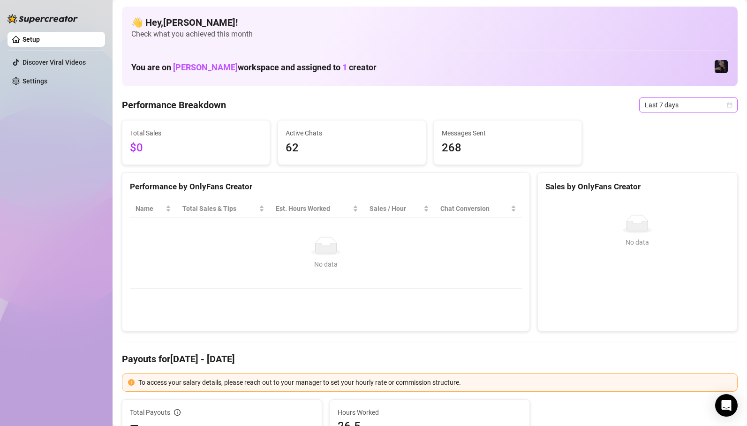
click at [666, 103] on span "Last 7 days" at bounding box center [688, 105] width 87 height 14
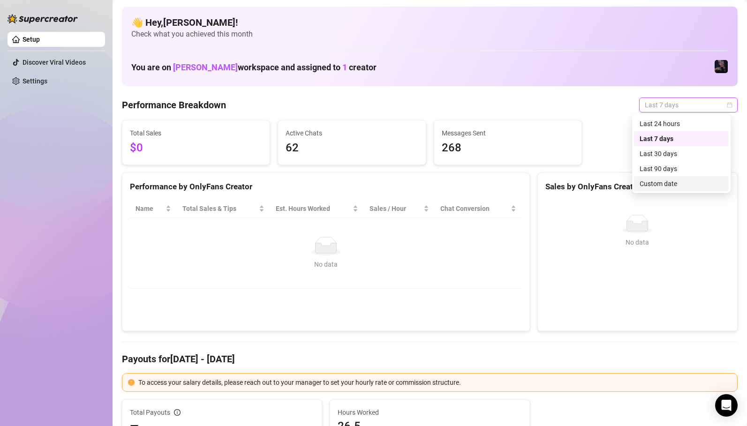
click at [672, 182] on div "Custom date" at bounding box center [682, 184] width 84 height 10
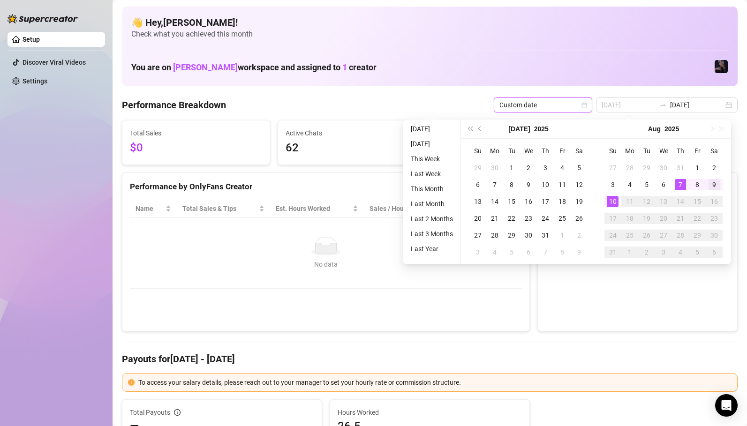
type input "[DATE]"
click at [713, 183] on div "9" at bounding box center [714, 184] width 11 height 11
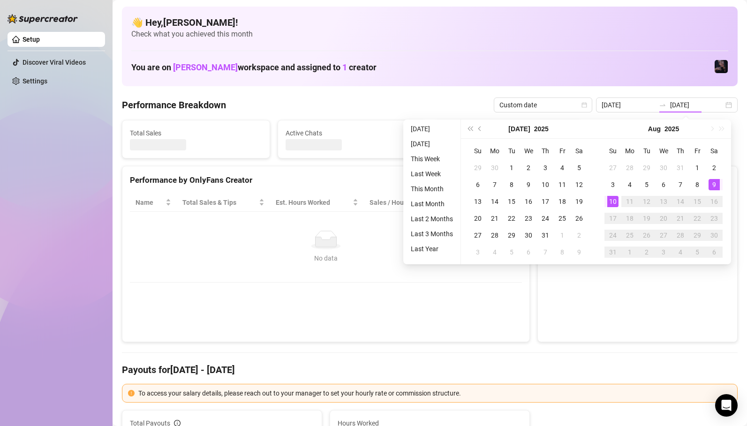
type input "[DATE]"
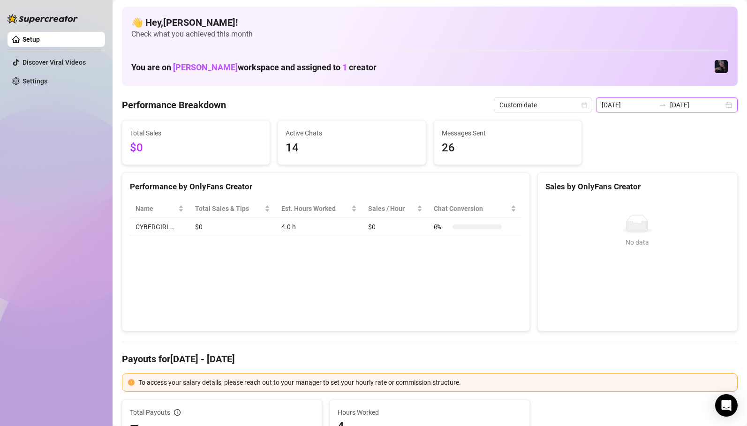
click at [674, 105] on input "[DATE]" at bounding box center [696, 105] width 53 height 10
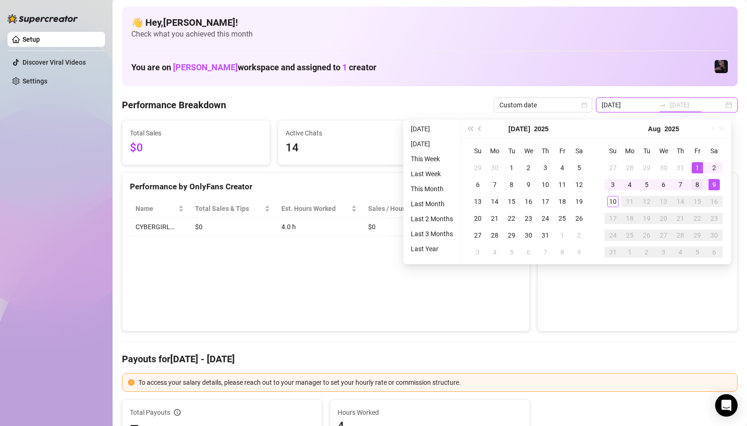
type input "[DATE]"
click at [700, 188] on div "8" at bounding box center [697, 184] width 11 height 11
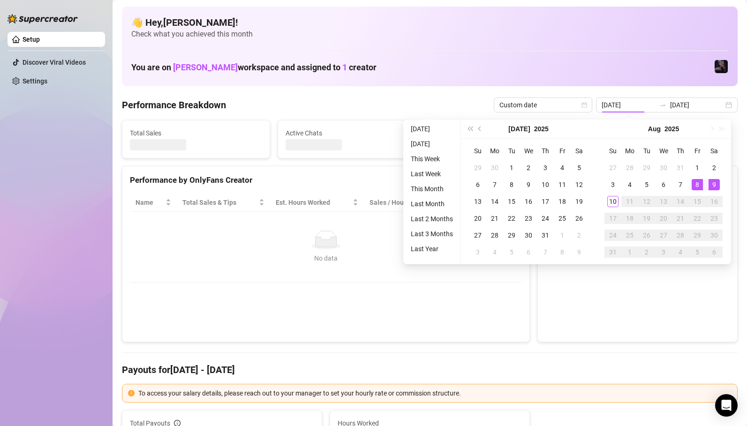
type input "[DATE]"
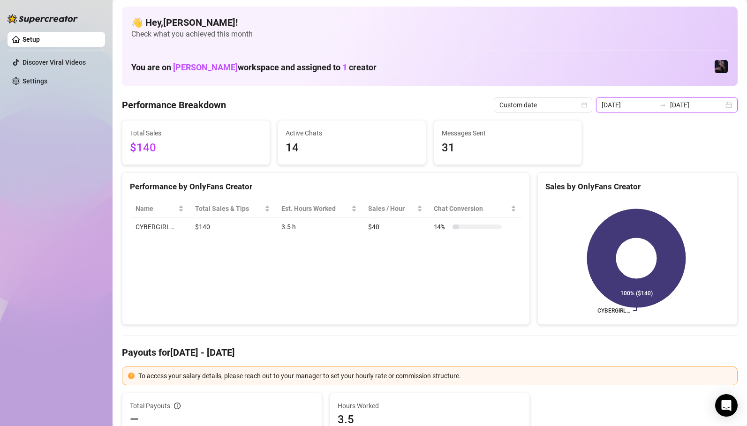
click at [676, 100] on input "[DATE]" at bounding box center [696, 105] width 53 height 10
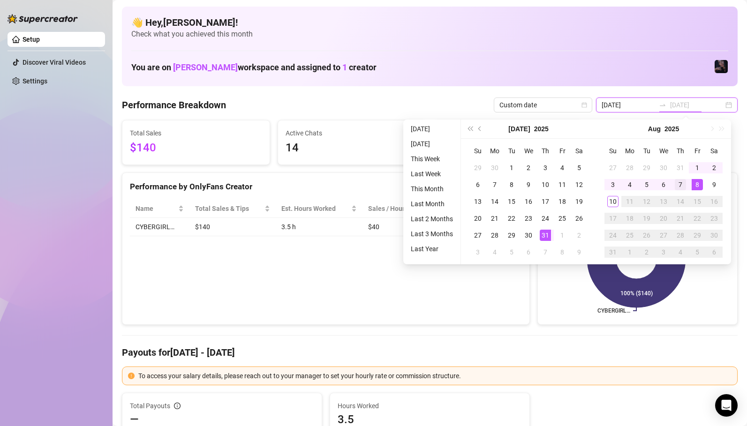
type input "[DATE]"
click at [681, 189] on div "7" at bounding box center [680, 184] width 11 height 11
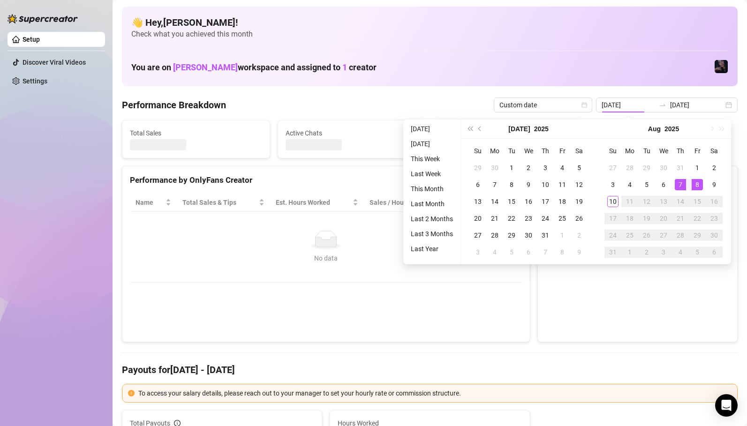
type input "[DATE]"
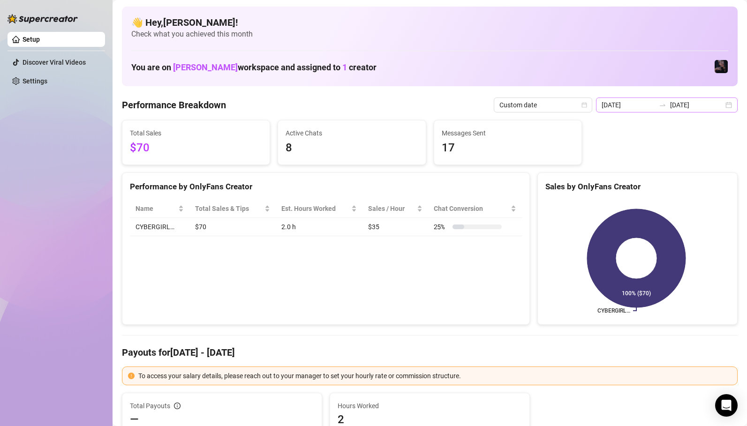
click at [663, 105] on icon "swap-right" at bounding box center [663, 105] width 8 height 8
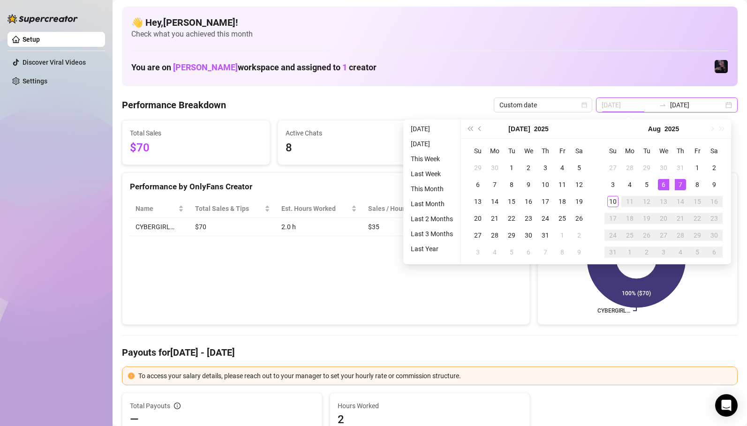
type input "[DATE]"
click at [666, 186] on div "6" at bounding box center [663, 184] width 11 height 11
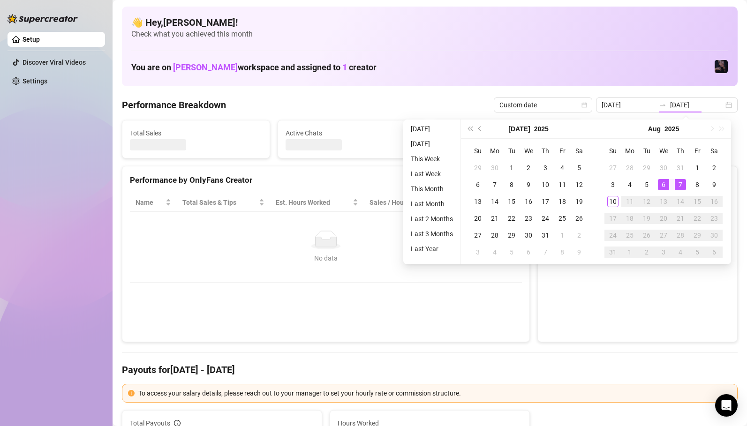
type input "[DATE]"
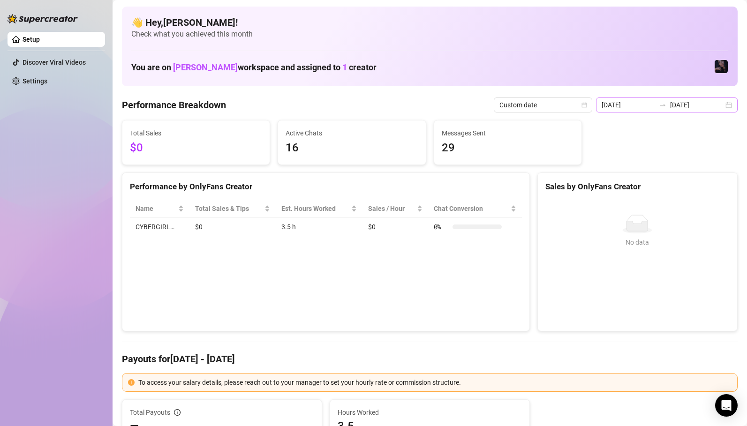
click at [663, 105] on icon "swap-right" at bounding box center [663, 105] width 8 height 8
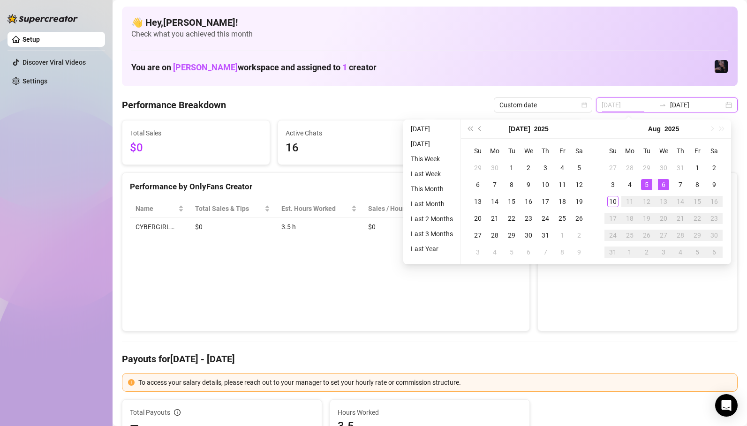
type input "[DATE]"
click at [647, 184] on div "5" at bounding box center [646, 184] width 11 height 11
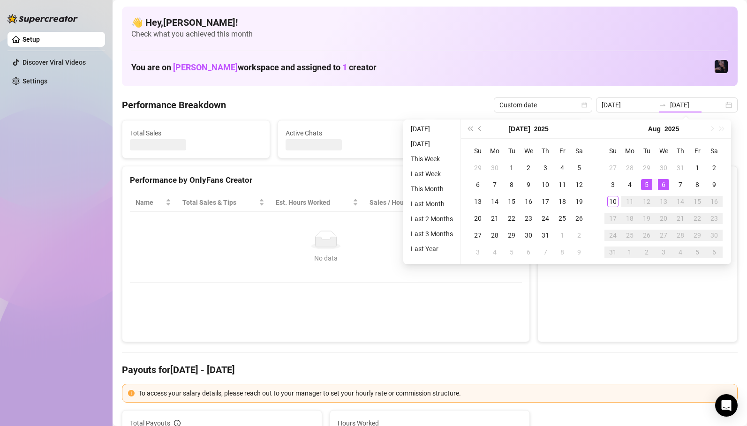
type input "[DATE]"
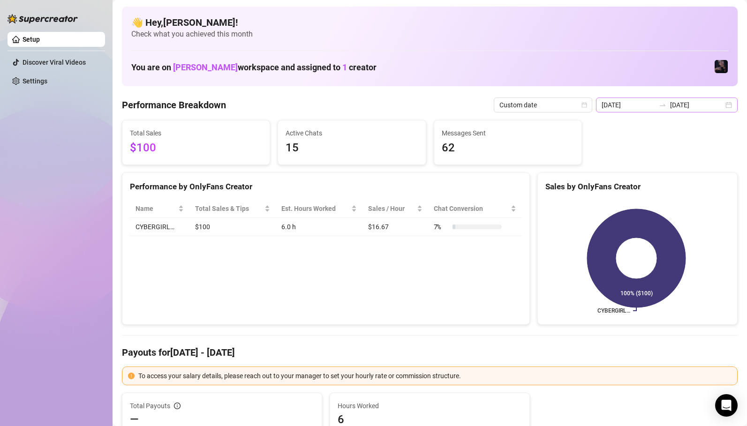
click at [665, 105] on icon "swap-right" at bounding box center [663, 105] width 8 height 8
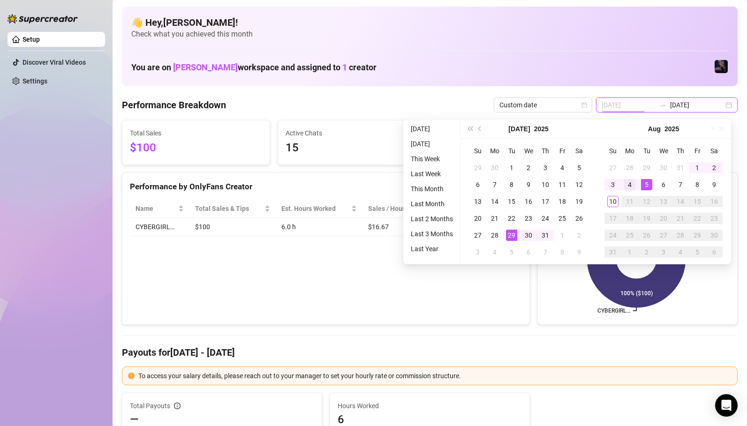
type input "[DATE]"
click at [629, 190] on td "4" at bounding box center [630, 184] width 17 height 17
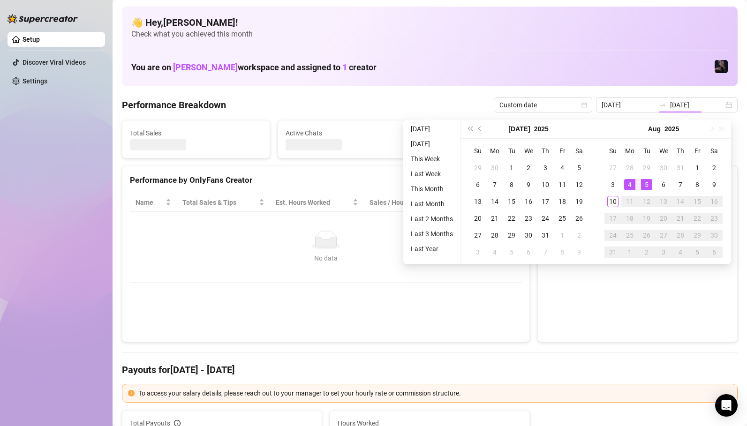
type input "[DATE]"
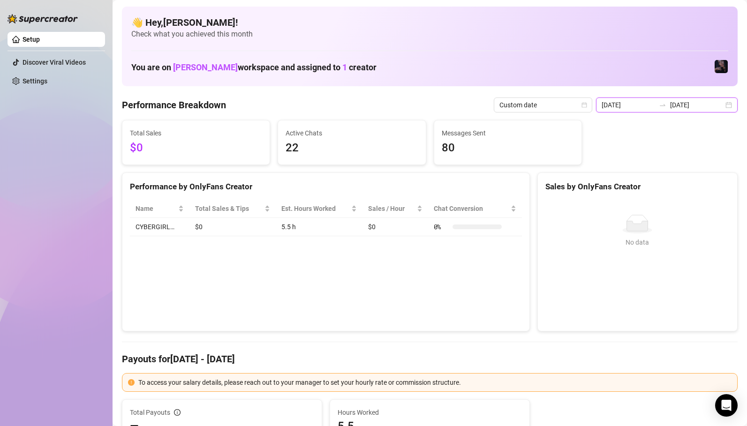
click at [679, 103] on input "[DATE]" at bounding box center [696, 105] width 53 height 10
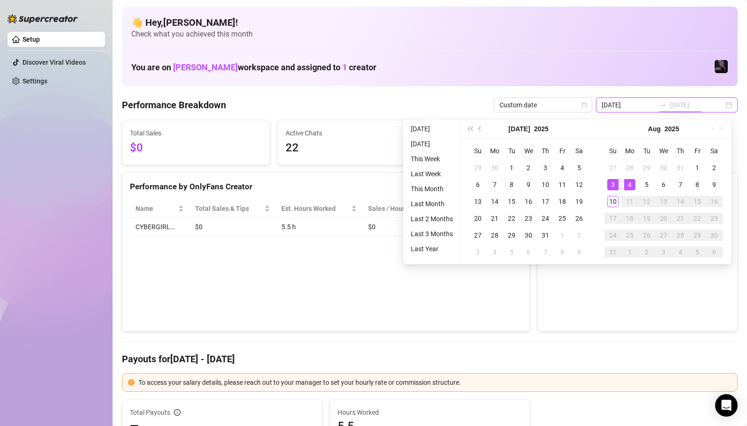
type input "[DATE]"
click at [616, 184] on div "3" at bounding box center [613, 184] width 11 height 11
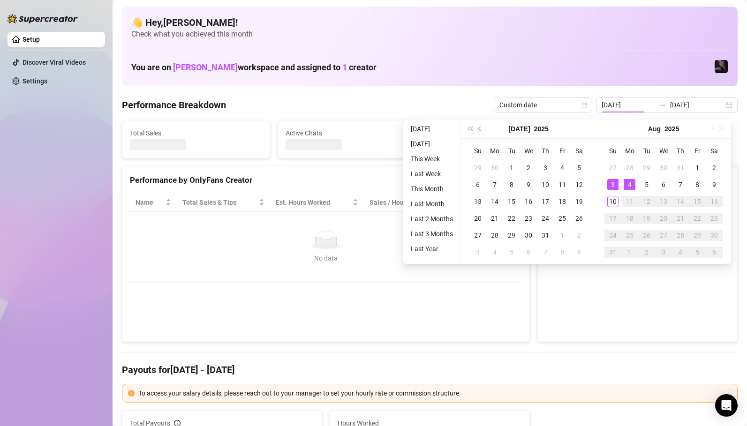
type input "[DATE]"
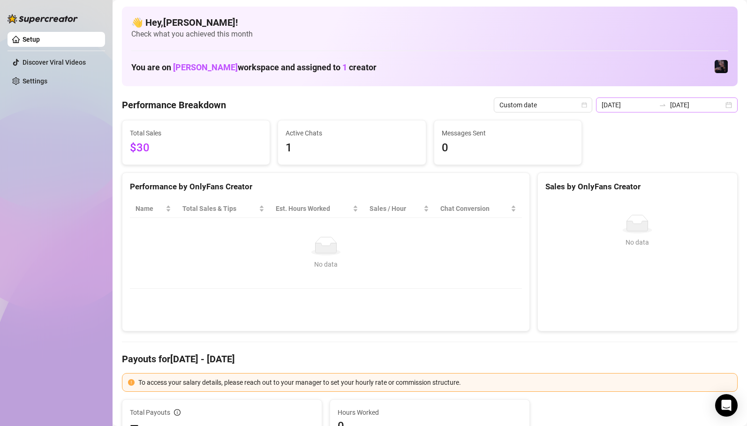
click at [666, 105] on icon "swap-right" at bounding box center [663, 105] width 6 height 2
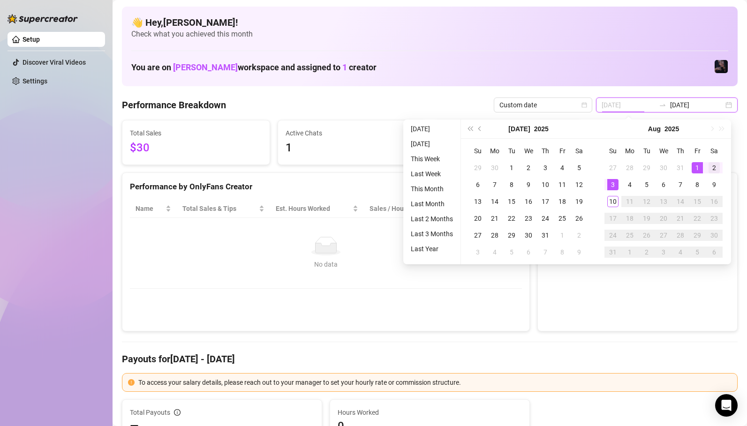
type input "[DATE]"
click at [713, 172] on div "2" at bounding box center [714, 167] width 11 height 11
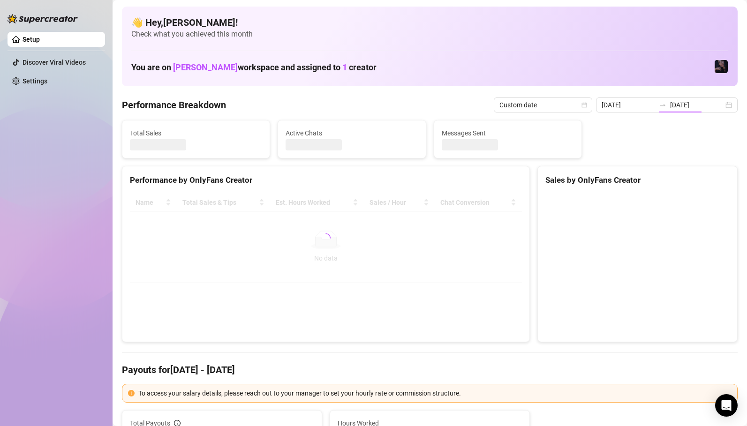
type input "[DATE]"
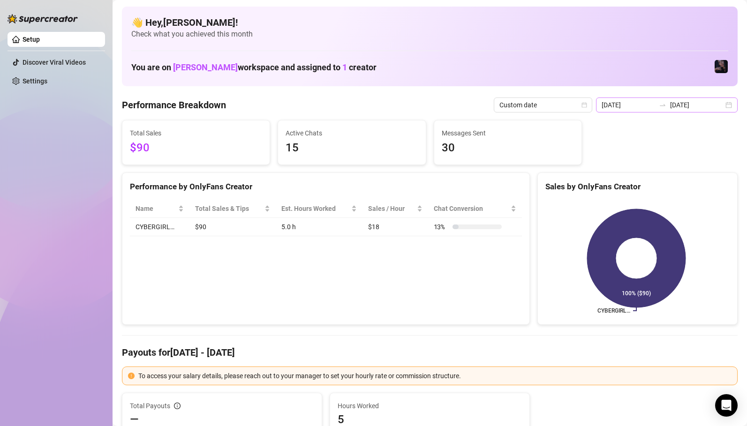
click at [664, 110] on div "[DATE] [DATE]" at bounding box center [667, 105] width 142 height 15
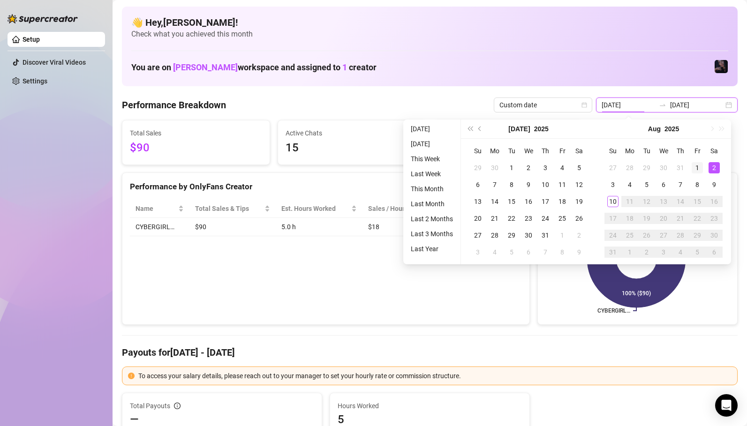
type input "[DATE]"
click at [704, 171] on td "1" at bounding box center [697, 168] width 17 height 17
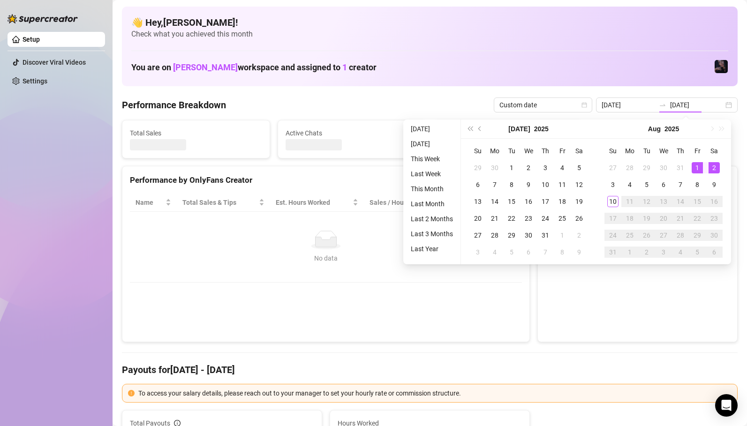
type input "[DATE]"
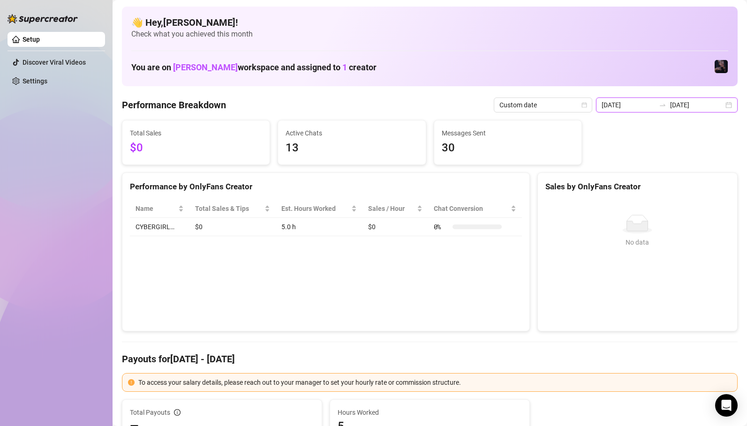
click at [677, 107] on input "[DATE]" at bounding box center [696, 105] width 53 height 10
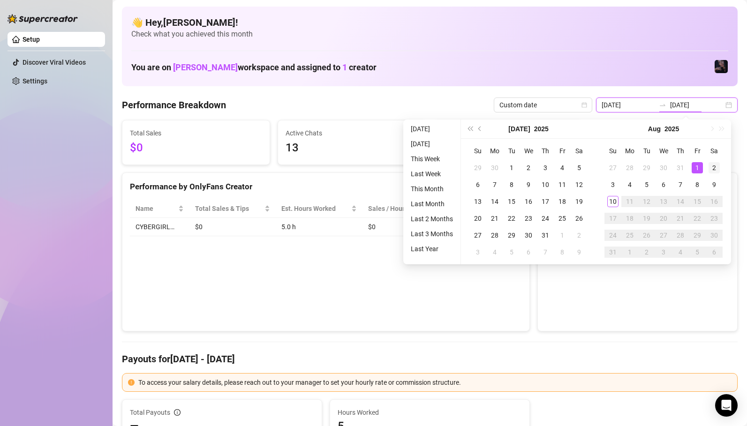
type input "[DATE]"
click at [719, 166] on div "2" at bounding box center [714, 167] width 11 height 11
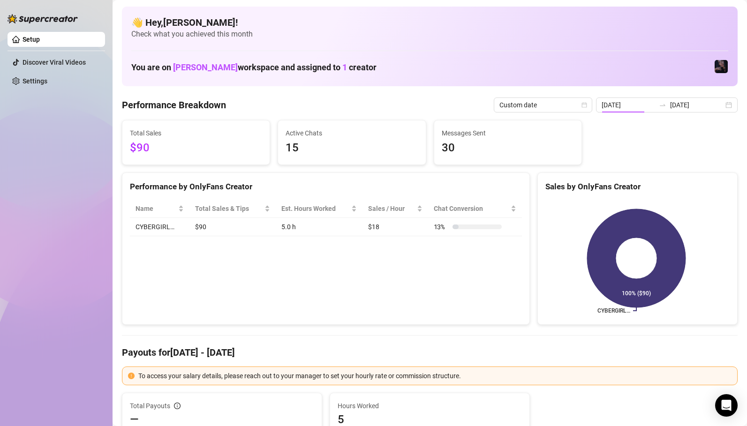
type input "[DATE]"
click at [670, 107] on div at bounding box center [662, 105] width 15 height 8
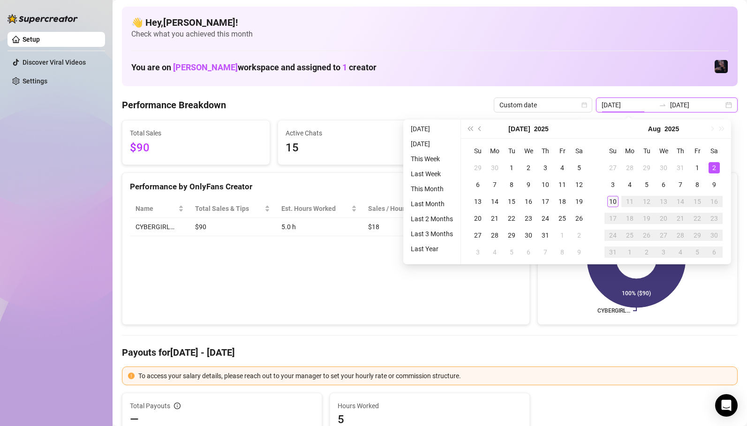
type input "[DATE]"
click at [612, 201] on div "10" at bounding box center [613, 201] width 11 height 11
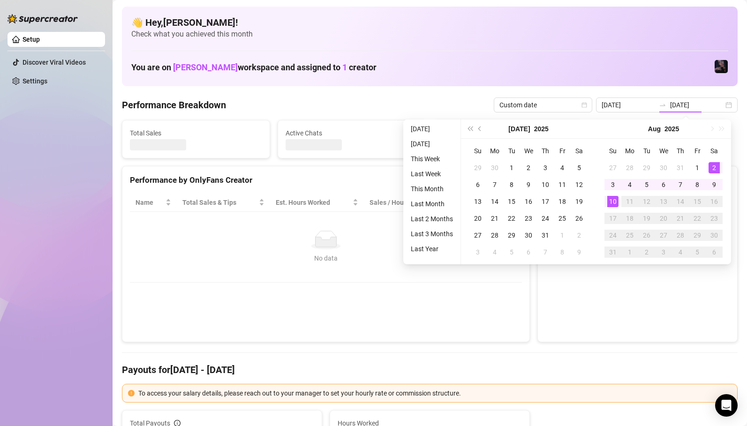
type input "[DATE]"
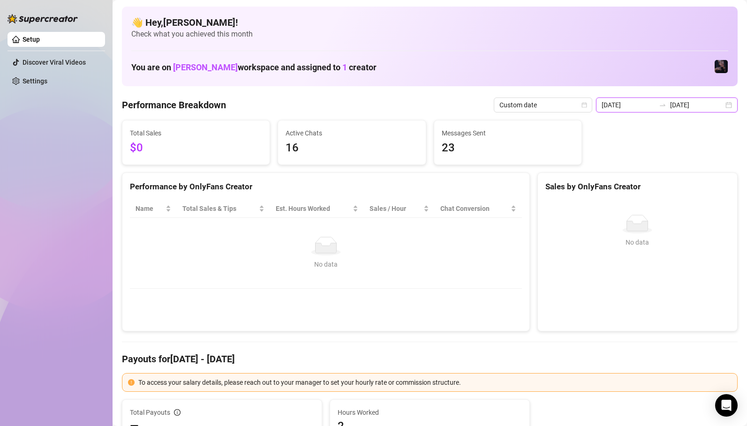
click at [644, 102] on input "[DATE]" at bounding box center [628, 105] width 53 height 10
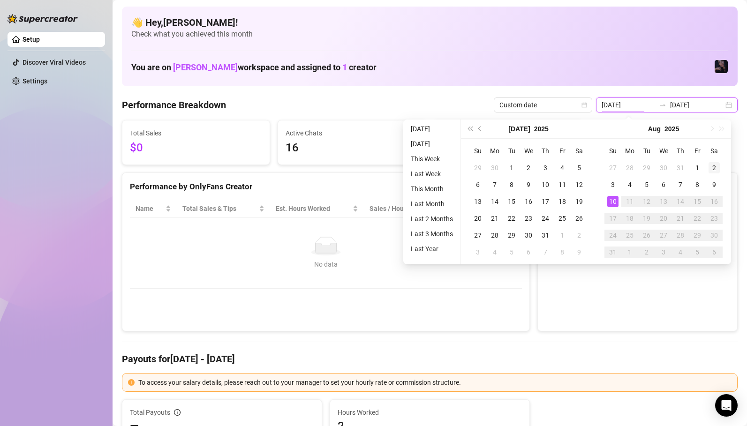
type input "[DATE]"
click at [715, 170] on div "2" at bounding box center [714, 167] width 11 height 11
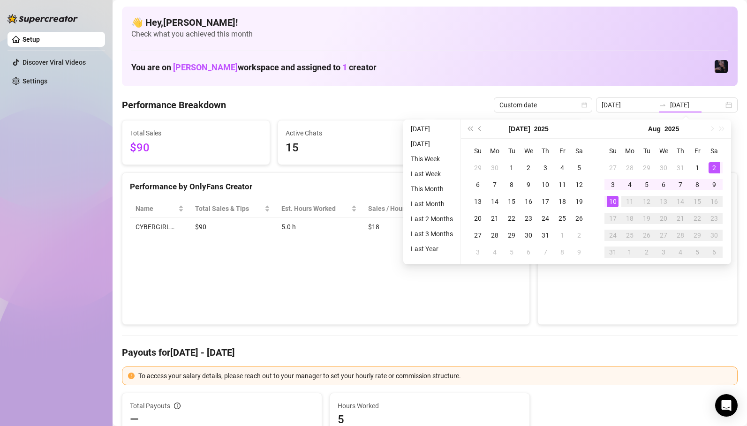
type input "[DATE]"
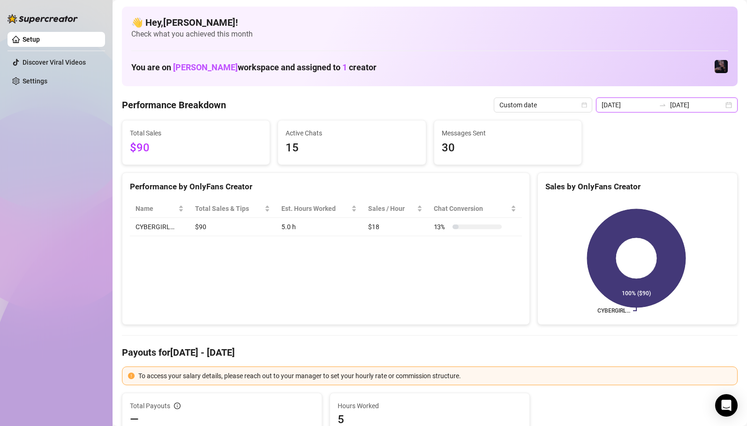
click at [655, 108] on input "[DATE]" at bounding box center [628, 105] width 53 height 10
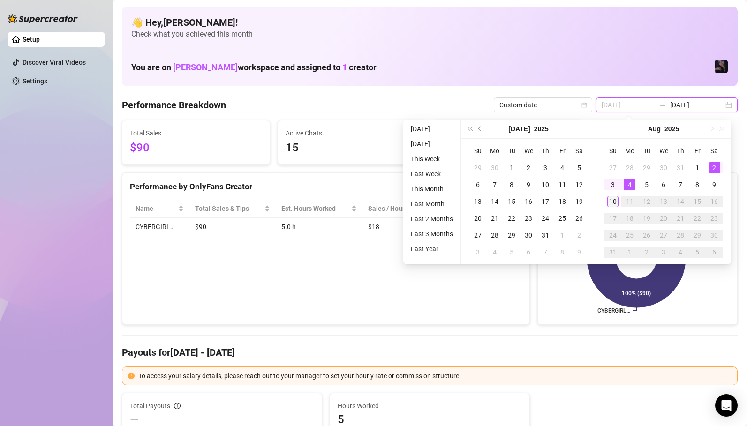
type input "[DATE]"
click at [611, 203] on div "10" at bounding box center [613, 201] width 11 height 11
type input "[DATE]"
click at [714, 168] on div "2" at bounding box center [714, 167] width 11 height 11
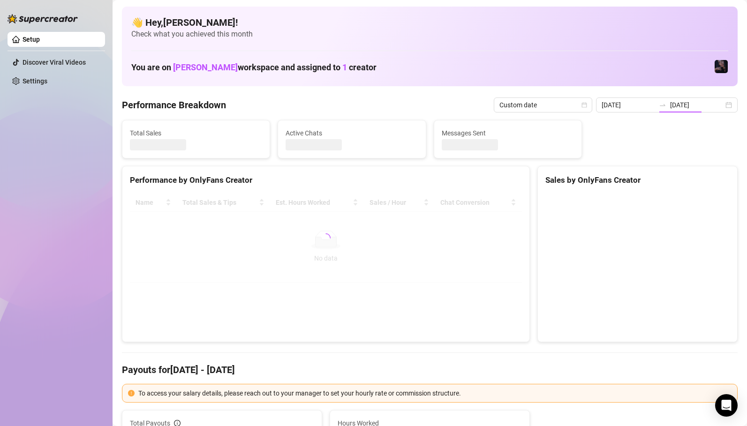
type input "[DATE]"
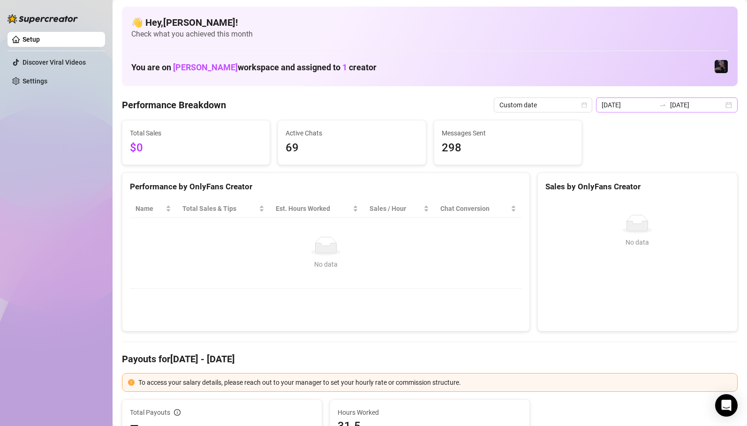
click at [664, 102] on icon "swap-right" at bounding box center [663, 105] width 8 height 8
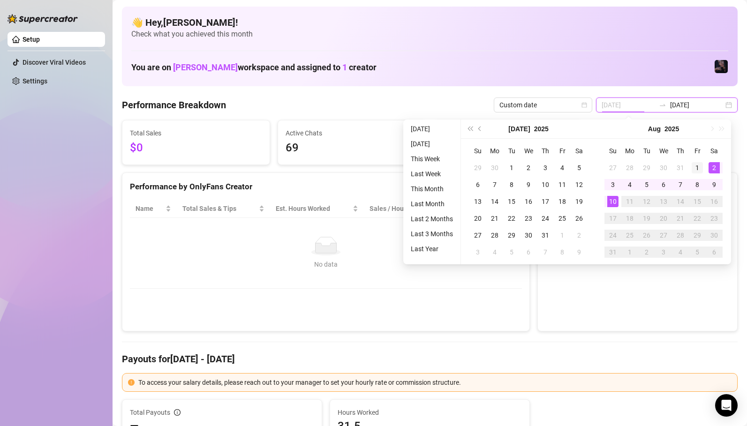
type input "[DATE]"
click at [697, 167] on div "1" at bounding box center [697, 167] width 11 height 11
type input "[DATE]"
click at [715, 184] on div "9" at bounding box center [714, 184] width 11 height 11
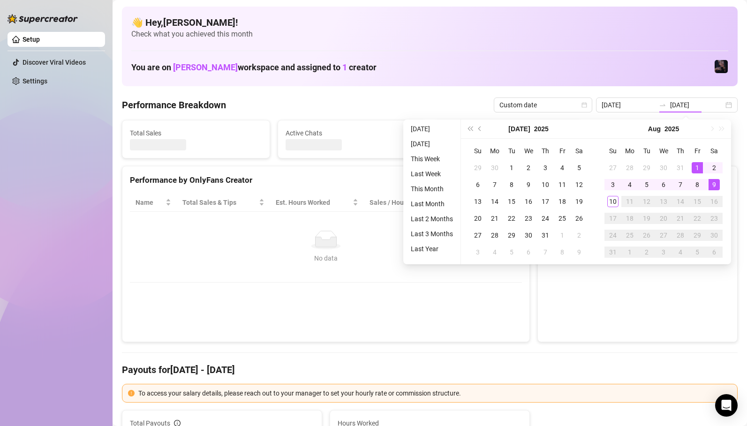
type input "[DATE]"
